Goal: Information Seeking & Learning: Learn about a topic

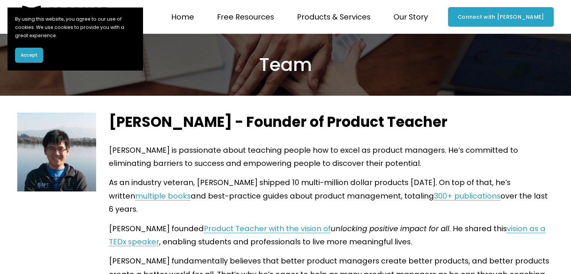
click at [36, 52] on span "Accept" at bounding box center [29, 55] width 17 height 7
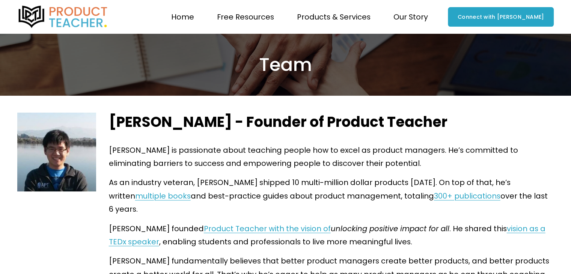
click at [0, 0] on span "Blog" at bounding box center [0, 0] width 0 height 0
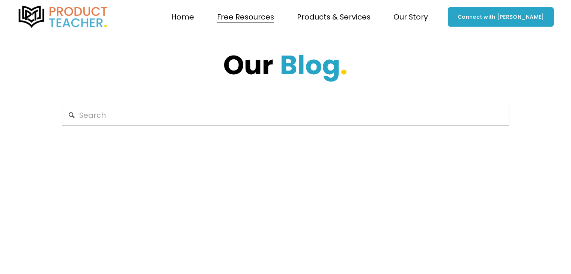
click at [228, 118] on input "Search" at bounding box center [285, 115] width 447 height 21
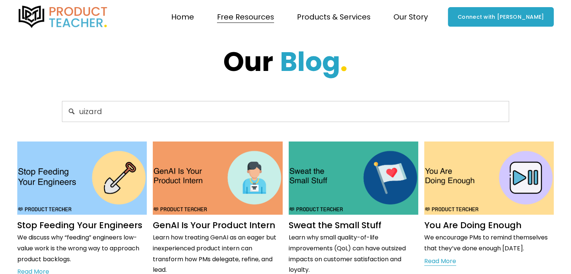
type input "uizard"
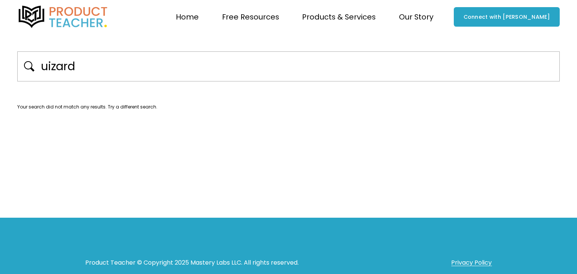
click at [199, 18] on link "Home" at bounding box center [187, 17] width 23 height 15
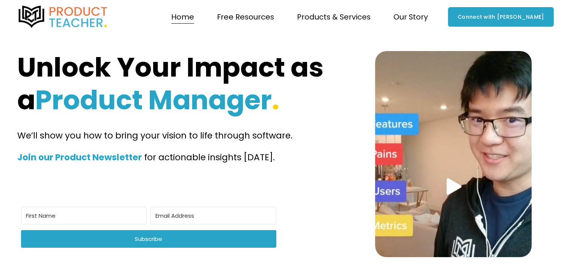
click at [0, 0] on span "Blog" at bounding box center [0, 0] width 0 height 0
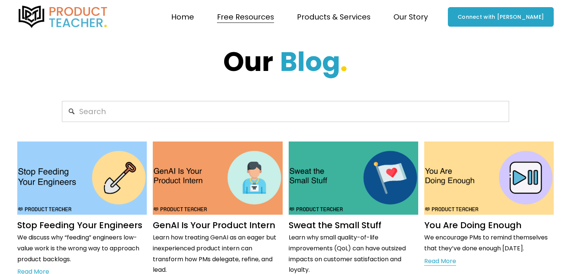
click at [172, 110] on input "Search" at bounding box center [285, 111] width 447 height 21
type input "Ai"
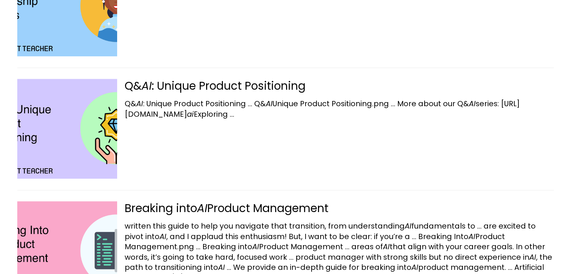
scroll to position [564, 0]
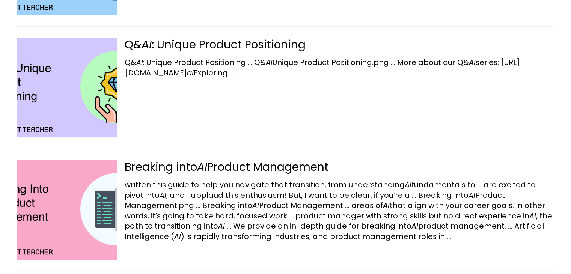
click at [493, 83] on div "Q& AI : Unique Product Positioning Q& AI : Unique Product Positioning … Q& AI U…" at bounding box center [285, 87] width 537 height 122
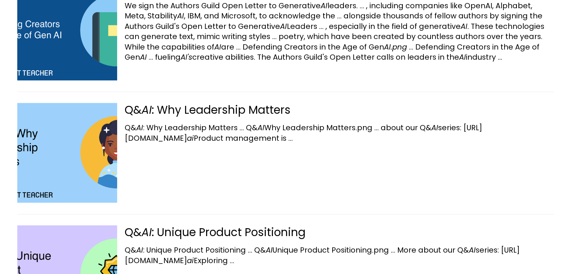
scroll to position [113, 0]
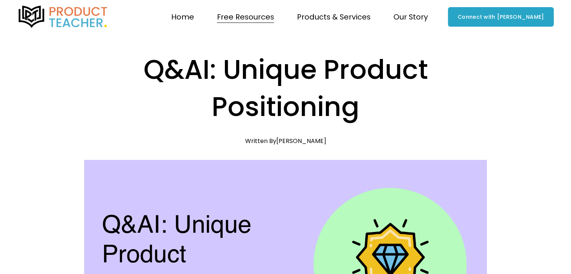
click at [0, 0] on span "Exploratory Session" at bounding box center [0, 0] width 0 height 0
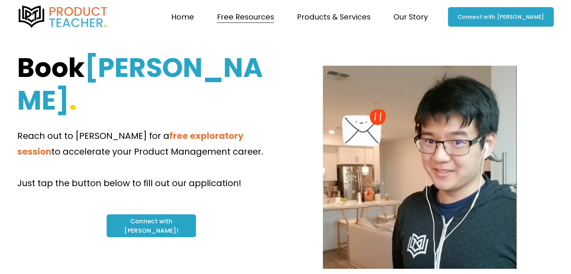
click at [0, 0] on span "Blog" at bounding box center [0, 0] width 0 height 0
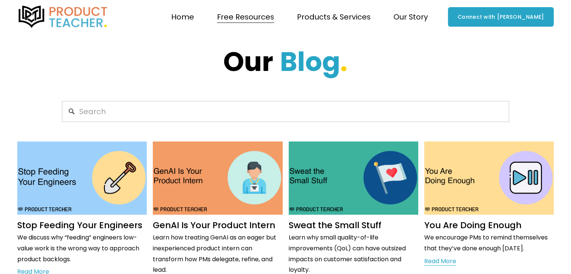
click at [251, 117] on input "Search" at bounding box center [285, 111] width 447 height 21
type input "Uizard"
